Goal: Information Seeking & Learning: Learn about a topic

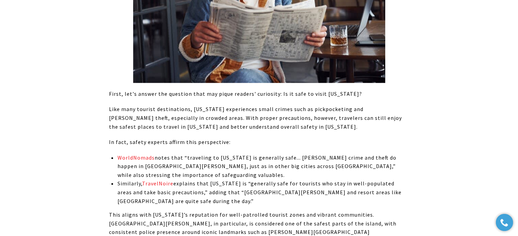
scroll to position [1135, 0]
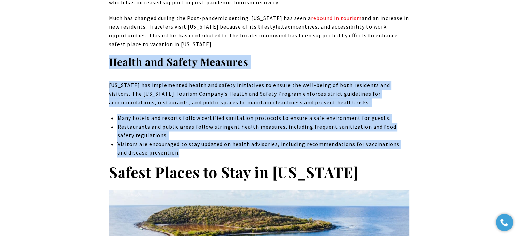
drag, startPoint x: 103, startPoint y: 52, endPoint x: 254, endPoint y: 149, distance: 178.6
copy div "Health and Safety Measures Puerto Rico has implemented health and safety initia…"
drag, startPoint x: 306, startPoint y: 139, endPoint x: 308, endPoint y: 136, distance: 3.7
click at [306, 140] on li "Visitors are encouraged to stay updated on health advisories, including recomme…" at bounding box center [263, 148] width 292 height 17
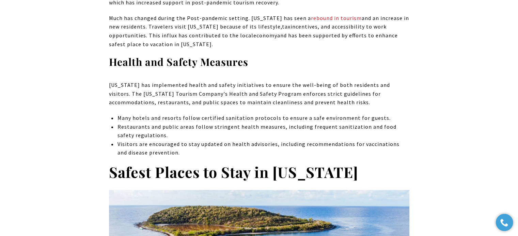
click at [371, 140] on li "Visitors are encouraged to stay updated on health advisories, including recomme…" at bounding box center [263, 148] width 292 height 17
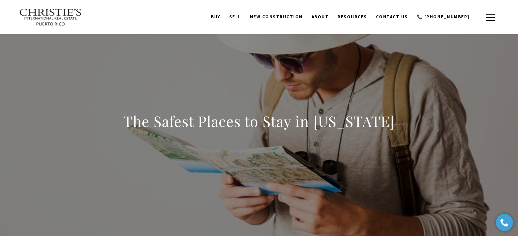
scroll to position [0, 0]
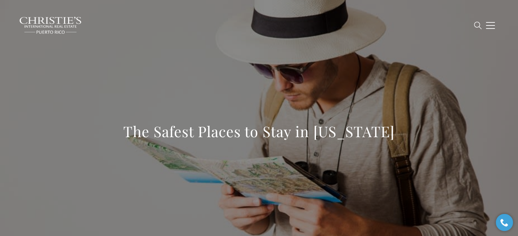
click at [390, 137] on h1 "The Safest Places to Stay in Puerto Rico" at bounding box center [258, 131] width 271 height 19
drag, startPoint x: 401, startPoint y: 133, endPoint x: 65, endPoint y: 167, distance: 337.2
click at [65, 167] on div "The Safest Places to Stay in Puerto Rico" at bounding box center [259, 136] width 476 height 204
copy h1 "The Safest Places to Stay in Puerto Rico"
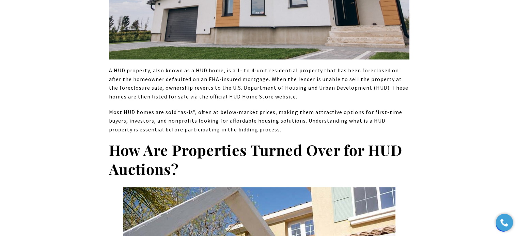
scroll to position [608, 0]
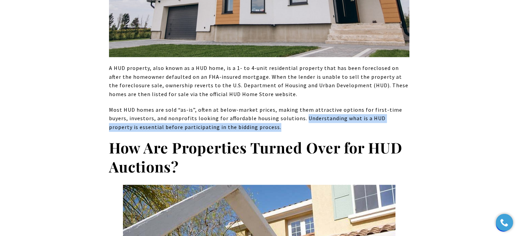
drag, startPoint x: 302, startPoint y: 117, endPoint x: 298, endPoint y: 128, distance: 11.8
click at [298, 128] on p "Most HUD homes are sold “as-is”, often at below-market prices, making them attr…" at bounding box center [259, 119] width 300 height 26
copy p "Understanding what is a HUD property is essential before participating in the b…"
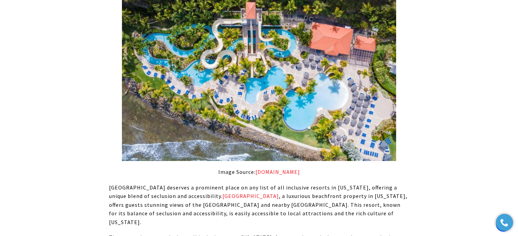
scroll to position [3179, 0]
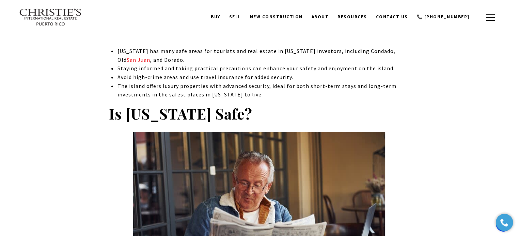
scroll to position [355, 0]
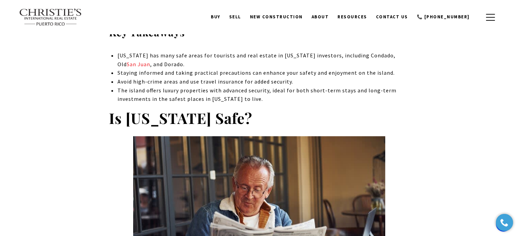
drag, startPoint x: 250, startPoint y: 119, endPoint x: 91, endPoint y: 121, distance: 159.3
copy strong "Is Puerto Rico Safe?"
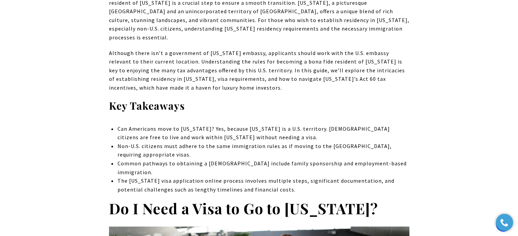
scroll to position [609, 0]
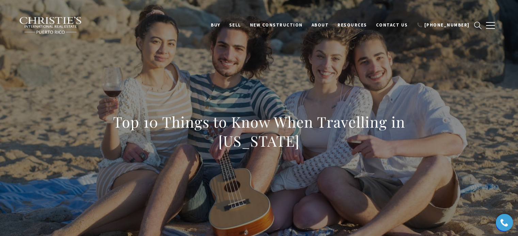
scroll to position [2900, 0]
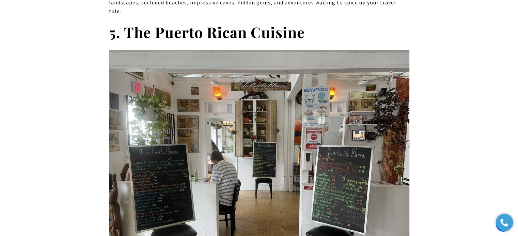
drag, startPoint x: 323, startPoint y: 120, endPoint x: 39, endPoint y: 109, distance: 283.7
copy span "Prepare your [MEDICAL_DATA] for a culinary journey like no other as we delve in…"
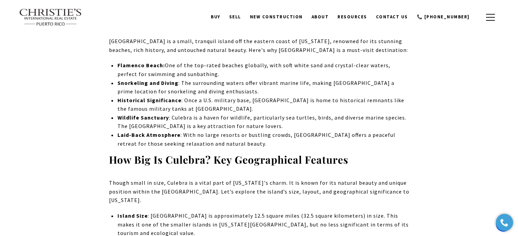
scroll to position [946, 0]
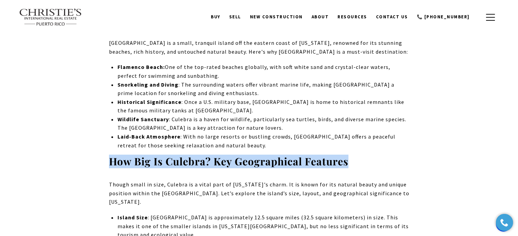
drag, startPoint x: 356, startPoint y: 122, endPoint x: 109, endPoint y: 113, distance: 246.9
click at [109, 155] on h3 "How Big Is Culebra? Key Geographical Features" at bounding box center [259, 161] width 300 height 13
copy strong "How Big Is Culebra? Key Geographical Features"
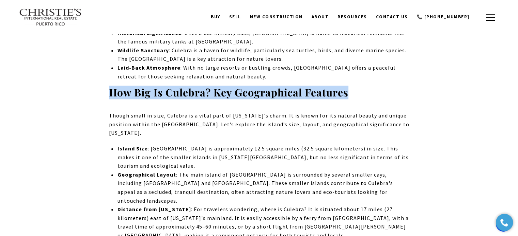
scroll to position [1014, 0]
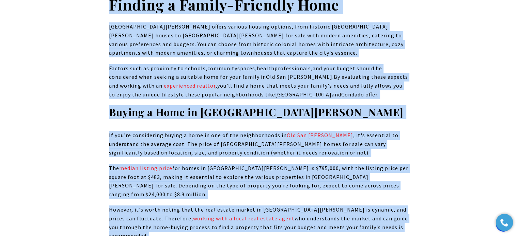
scroll to position [2532, 0]
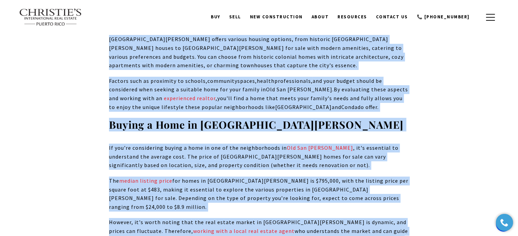
drag, startPoint x: 107, startPoint y: 97, endPoint x: 344, endPoint y: 137, distance: 241.3
copy div "Finding a Family-Friendly Home Old San Juan offers various housing options, fro…"
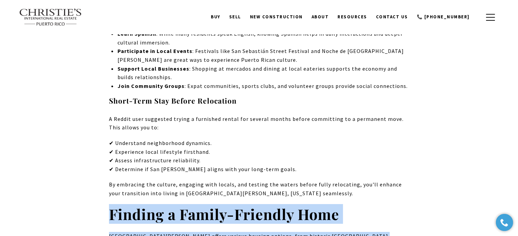
scroll to position [2327, 0]
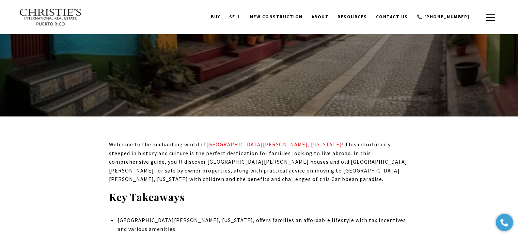
scroll to position [0, 0]
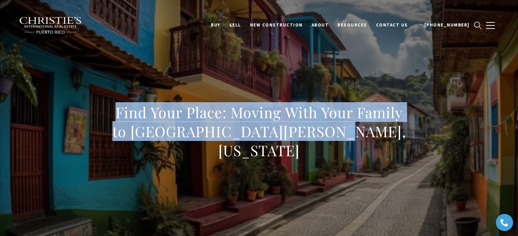
drag, startPoint x: 365, startPoint y: 145, endPoint x: 80, endPoint y: 125, distance: 285.6
click at [80, 125] on div "Find Your Place: Moving With Your Family to Old San Juan, Puerto Rico" at bounding box center [259, 136] width 476 height 204
copy h1 "Find Your Place: Moving With Your Family to Old San Juan, Puerto Rico"
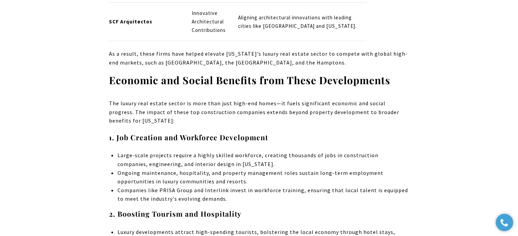
scroll to position [2259, 0]
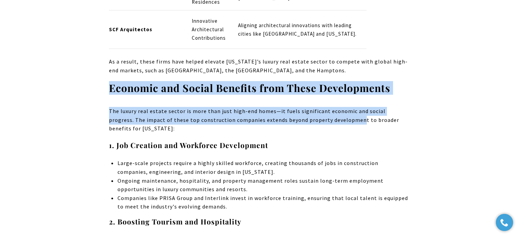
drag, startPoint x: 100, startPoint y: 77, endPoint x: 332, endPoint y: 112, distance: 234.3
click at [332, 112] on div "Puerto Rico’s luxury real estate market has flourished over the years, with stu…" at bounding box center [259, 127] width 476 height 4181
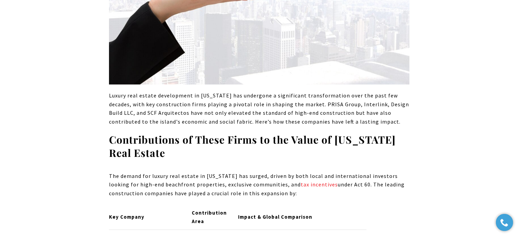
scroll to position [1919, 0]
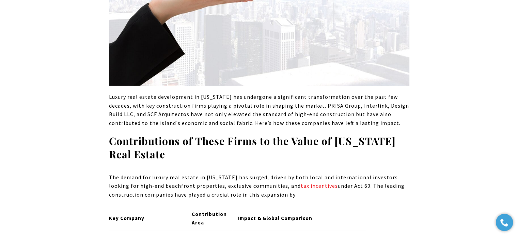
drag, startPoint x: 296, startPoint y: 188, endPoint x: 96, endPoint y: 169, distance: 201.0
click at [338, 187] on p "The demand for luxury real estate in Puerto Rico has surged, driven by both loc…" at bounding box center [259, 187] width 300 height 26
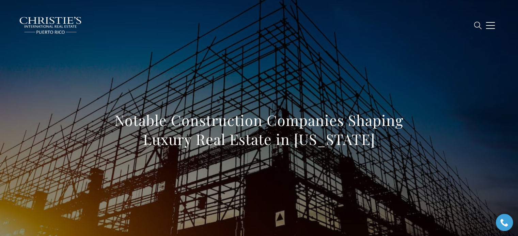
scroll to position [0, 0]
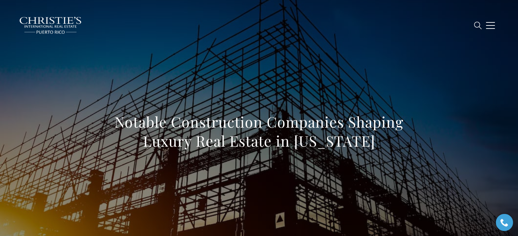
click at [358, 148] on h1 "Notable Construction Companies Shaping Luxury Real Estate in [US_STATE]" at bounding box center [259, 132] width 300 height 38
drag, startPoint x: 390, startPoint y: 143, endPoint x: 53, endPoint y: 108, distance: 338.4
click at [53, 108] on div "Notable Construction Companies Shaping Luxury Real Estate in [US_STATE]" at bounding box center [259, 136] width 476 height 204
copy h1 "Notable Construction Companies Shaping Luxury Real Estate in [US_STATE]"
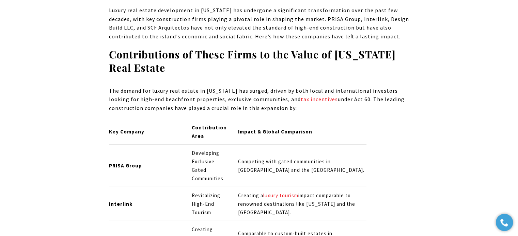
scroll to position [2008, 0]
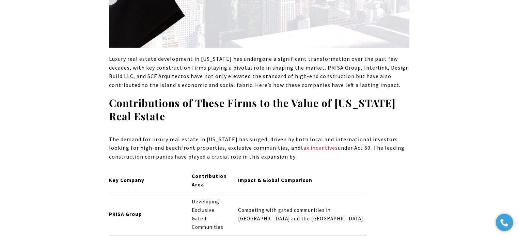
scroll to position [1974, 0]
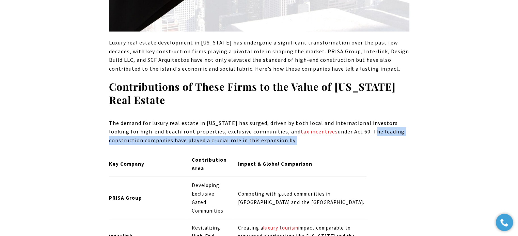
drag, startPoint x: 368, startPoint y: 122, endPoint x: 366, endPoint y: 145, distance: 22.6
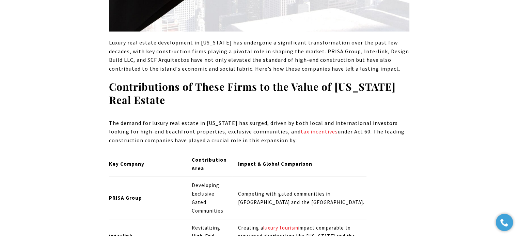
drag, startPoint x: 369, startPoint y: 120, endPoint x: 297, endPoint y: 134, distance: 72.8
click at [297, 134] on p "The demand for luxury real estate in Puerto Rico has surged, driven by both loc…" at bounding box center [259, 132] width 300 height 26
copy p "The leading construction companies have played a crucial role in this expansion…"
